Goal: Find specific page/section: Find specific page/section

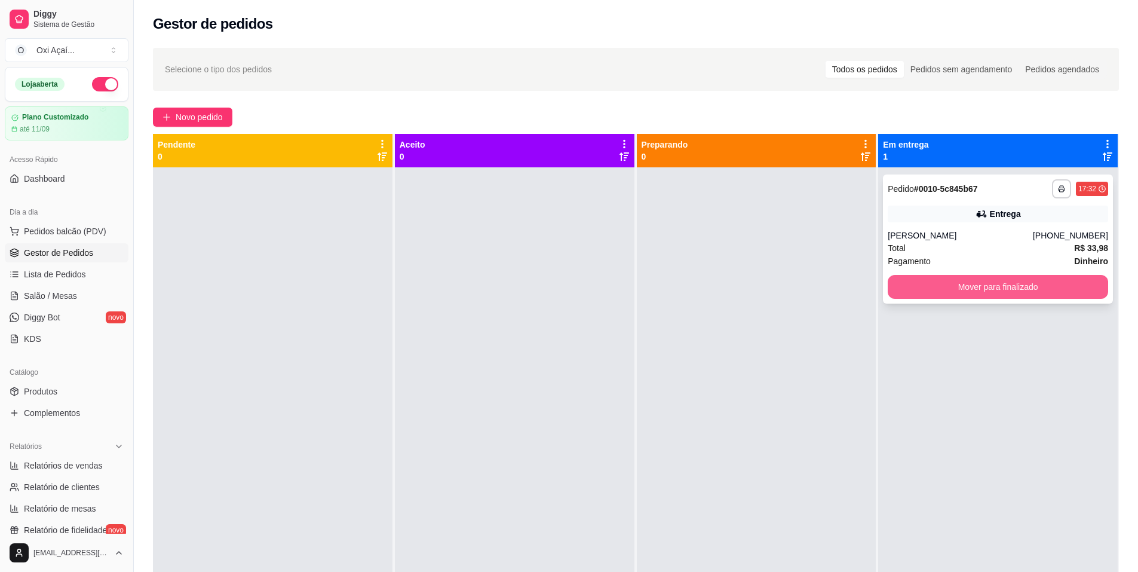
click at [930, 283] on button "Mover para finalizado" at bounding box center [998, 287] width 221 height 24
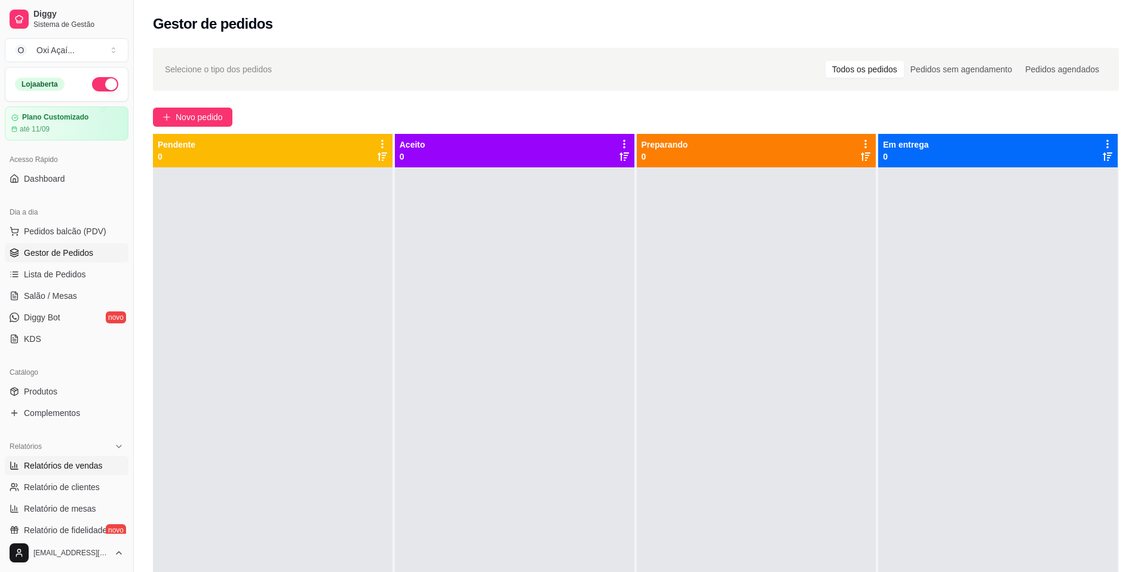
click at [77, 467] on span "Relatórios de vendas" at bounding box center [63, 466] width 79 height 12
select select "ALL"
select select "0"
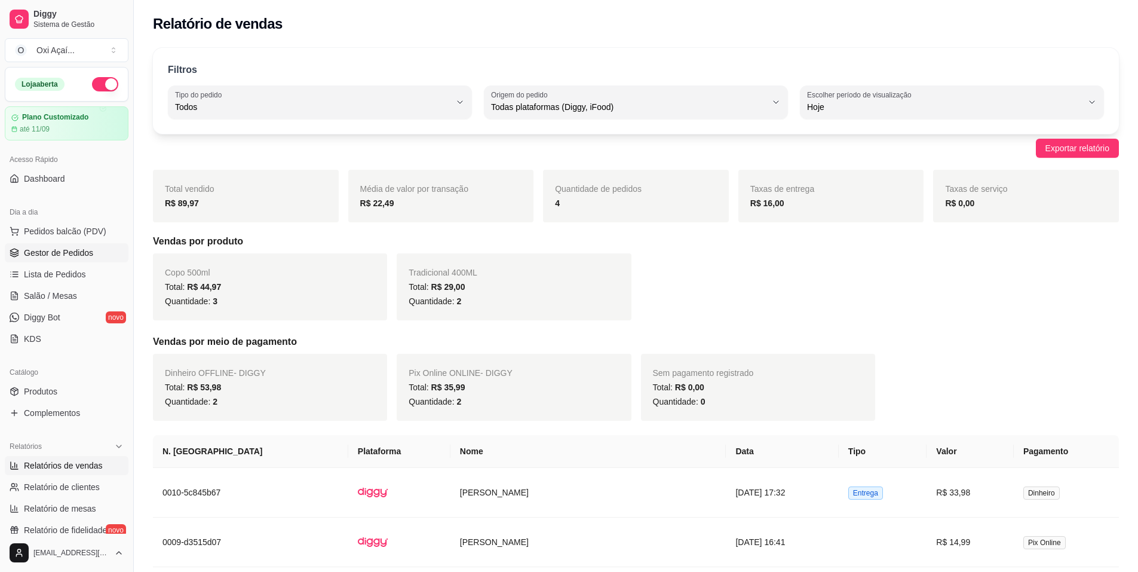
click at [60, 253] on span "Gestor de Pedidos" at bounding box center [58, 253] width 69 height 12
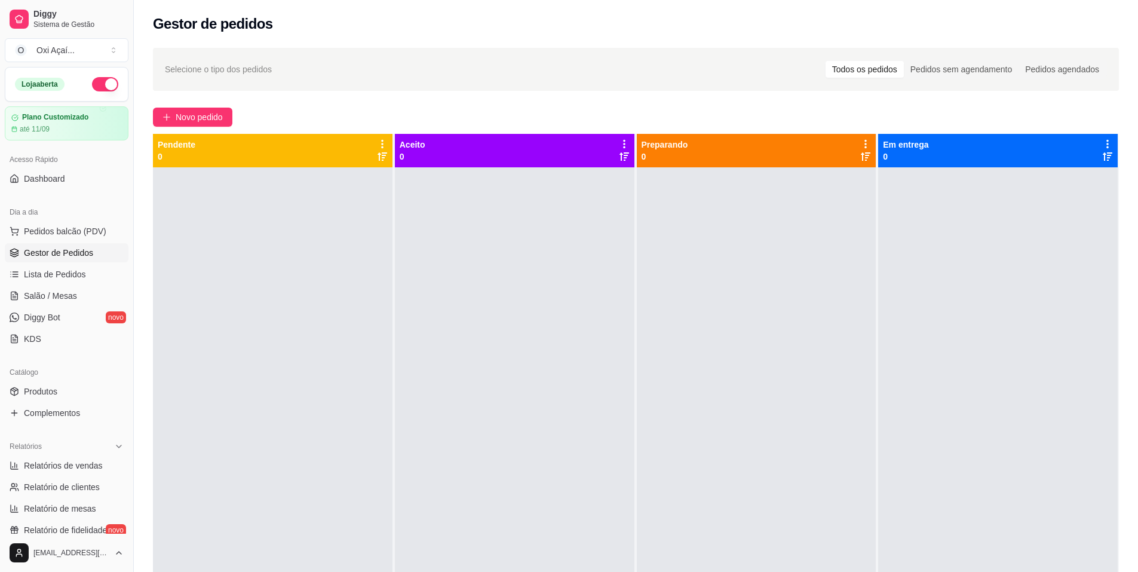
click at [336, 264] on div at bounding box center [273, 453] width 240 height 572
